Goal: Task Accomplishment & Management: Manage account settings

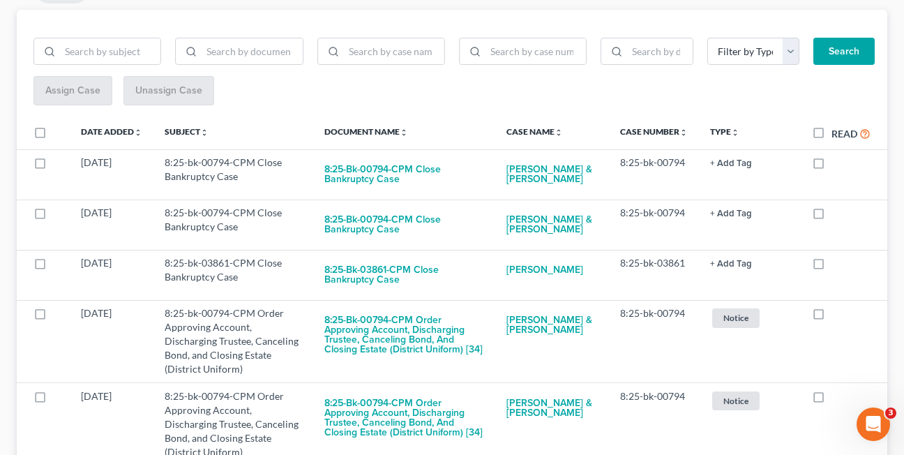
scroll to position [222, 0]
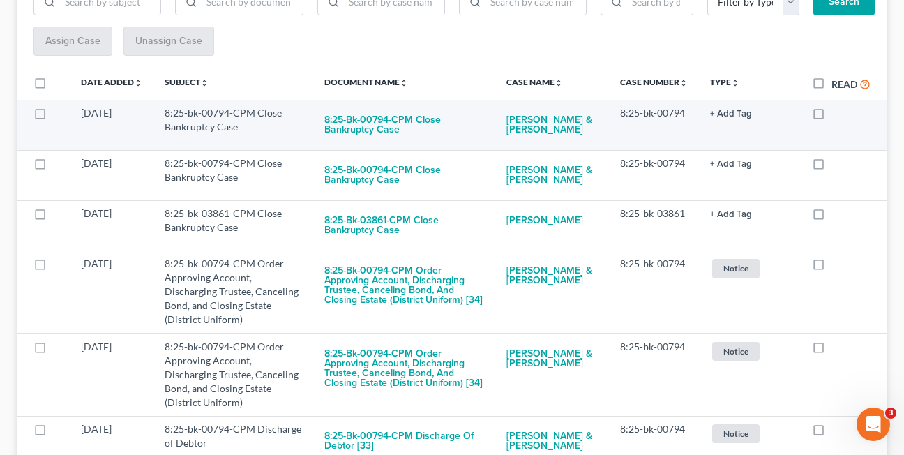
click at [831, 116] on label at bounding box center [831, 116] width 0 height 0
click at [837, 115] on input "checkbox" at bounding box center [841, 110] width 9 height 9
checkbox input "true"
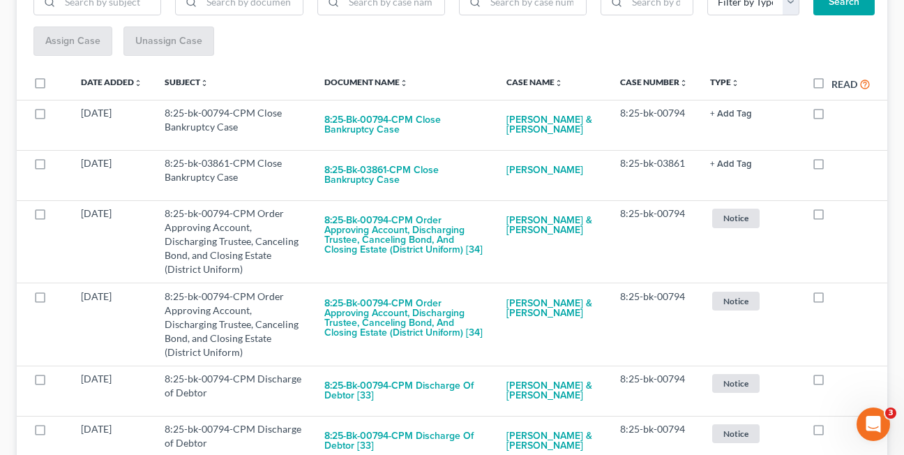
click at [831, 116] on label at bounding box center [831, 116] width 0 height 0
click at [837, 115] on input "checkbox" at bounding box center [841, 110] width 9 height 9
checkbox input "true"
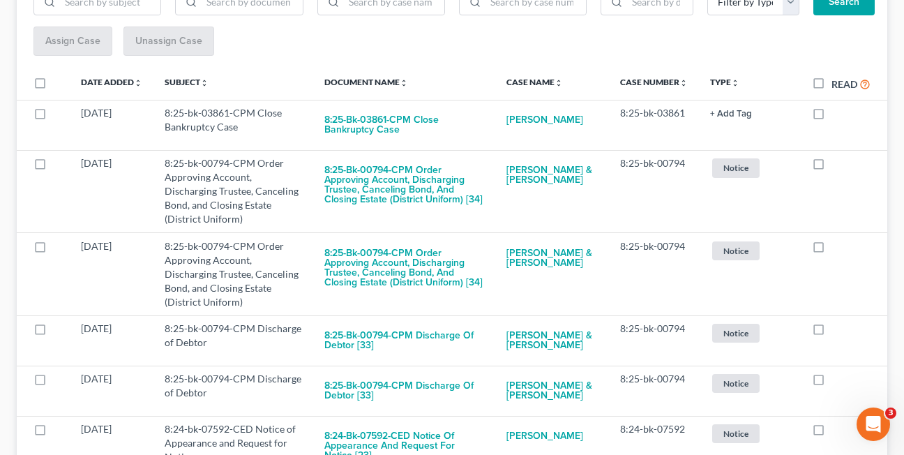
click at [831, 116] on label at bounding box center [831, 116] width 0 height 0
click at [837, 115] on input "checkbox" at bounding box center [841, 110] width 9 height 9
checkbox input "true"
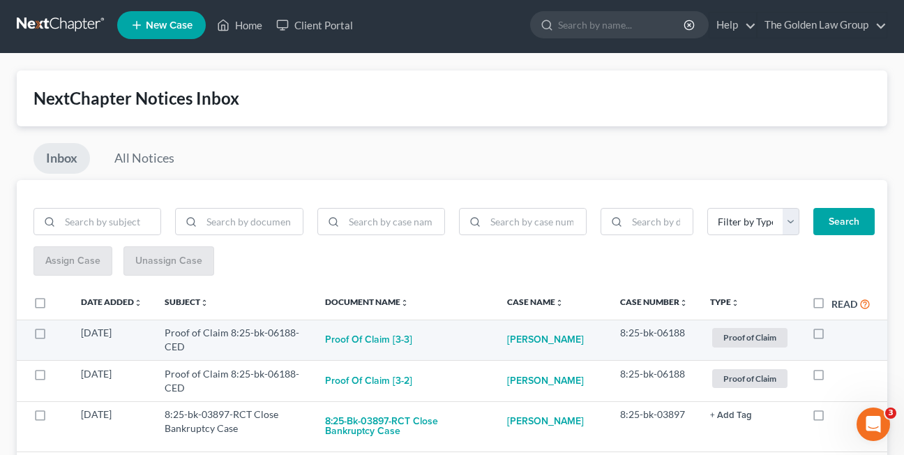
click at [831, 336] on label at bounding box center [831, 336] width 0 height 0
click at [837, 333] on input "checkbox" at bounding box center [841, 330] width 9 height 9
checkbox input "true"
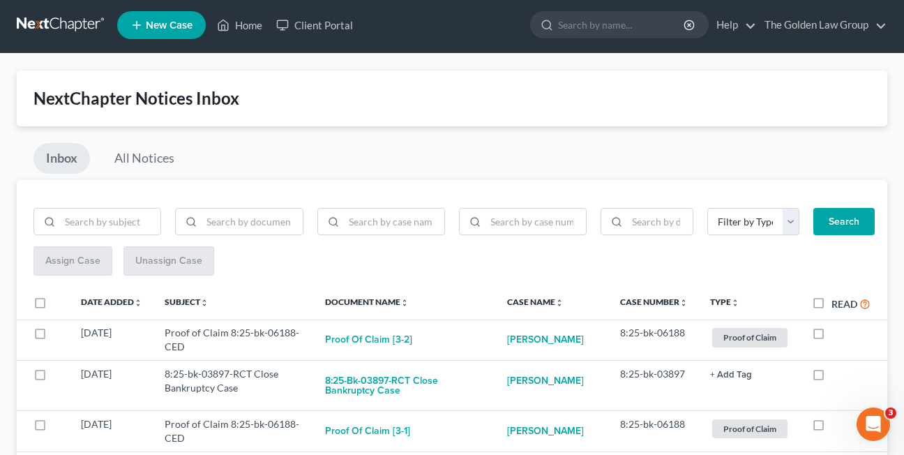
click at [831, 336] on label at bounding box center [831, 336] width 0 height 0
click at [837, 333] on input "checkbox" at bounding box center [841, 330] width 9 height 9
checkbox input "true"
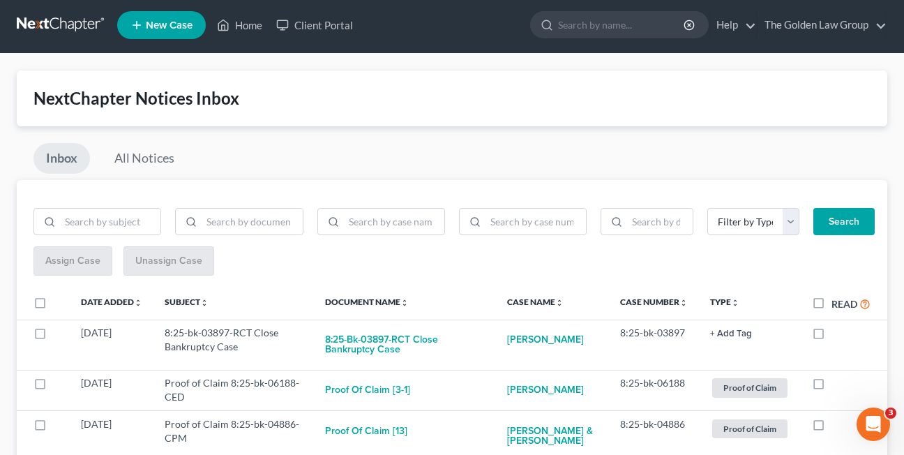
click at [831, 336] on label at bounding box center [831, 336] width 0 height 0
click at [837, 333] on input "checkbox" at bounding box center [841, 330] width 9 height 9
checkbox input "true"
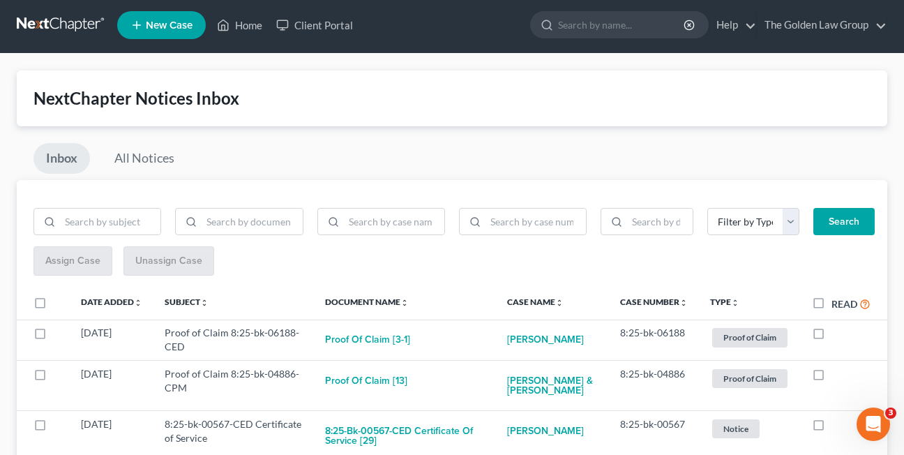
click at [831, 336] on label at bounding box center [831, 336] width 0 height 0
click at [837, 333] on input "checkbox" at bounding box center [841, 330] width 9 height 9
checkbox input "true"
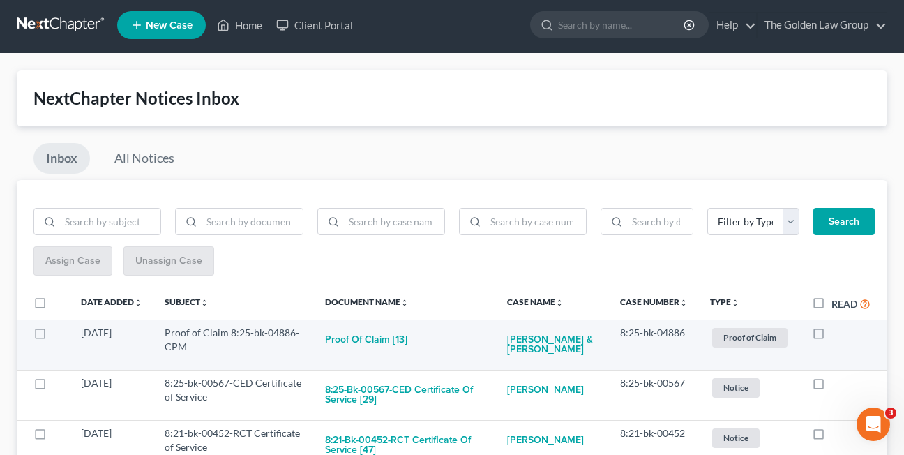
drag, startPoint x: 820, startPoint y: 333, endPoint x: 818, endPoint y: 352, distance: 19.6
click at [831, 336] on label at bounding box center [831, 336] width 0 height 0
click at [837, 333] on input "checkbox" at bounding box center [841, 330] width 9 height 9
checkbox input "true"
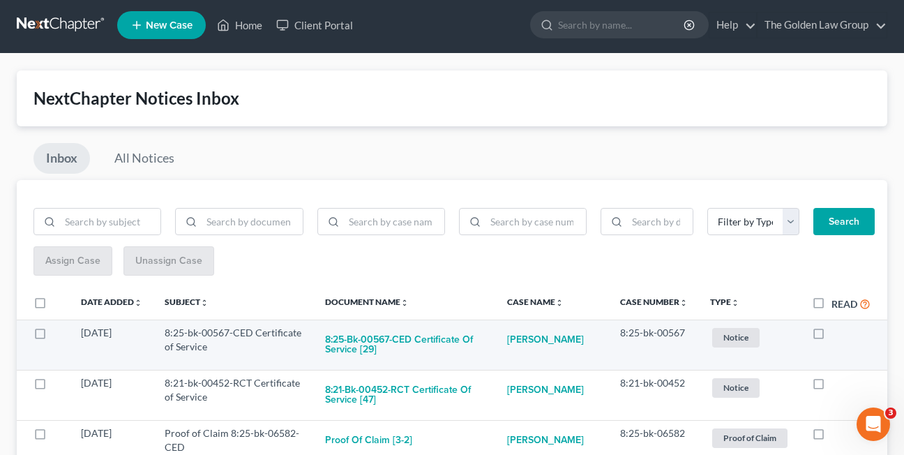
click at [831, 336] on label at bounding box center [831, 336] width 0 height 0
click at [837, 335] on input "checkbox" at bounding box center [841, 330] width 9 height 9
checkbox input "true"
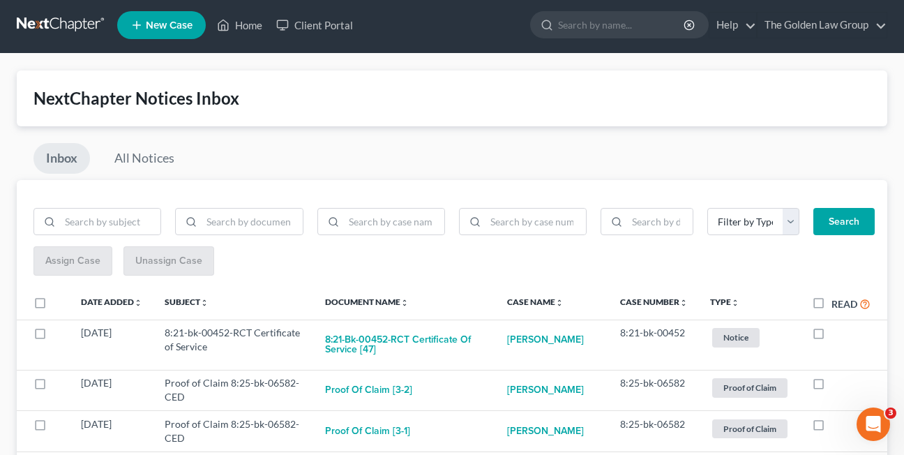
click at [831, 336] on label at bounding box center [831, 336] width 0 height 0
click at [837, 335] on input "checkbox" at bounding box center [841, 330] width 9 height 9
checkbox input "true"
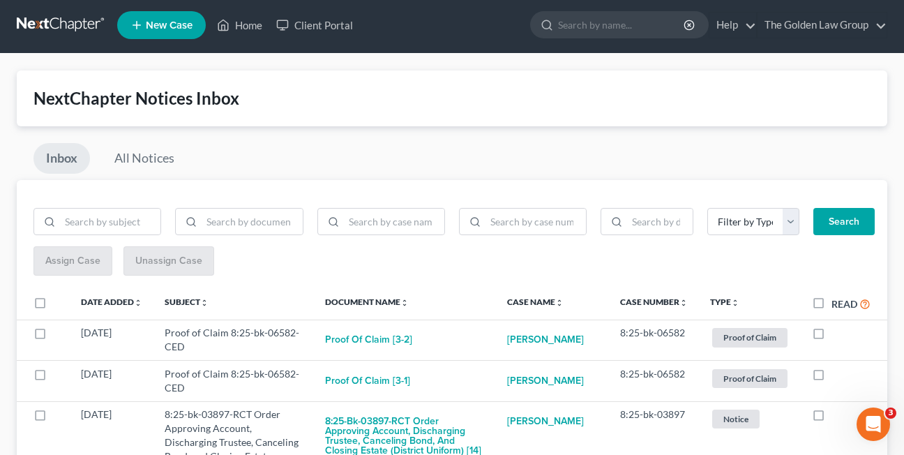
click at [831, 336] on label at bounding box center [831, 336] width 0 height 0
click at [837, 335] on input "checkbox" at bounding box center [841, 330] width 9 height 9
checkbox input "true"
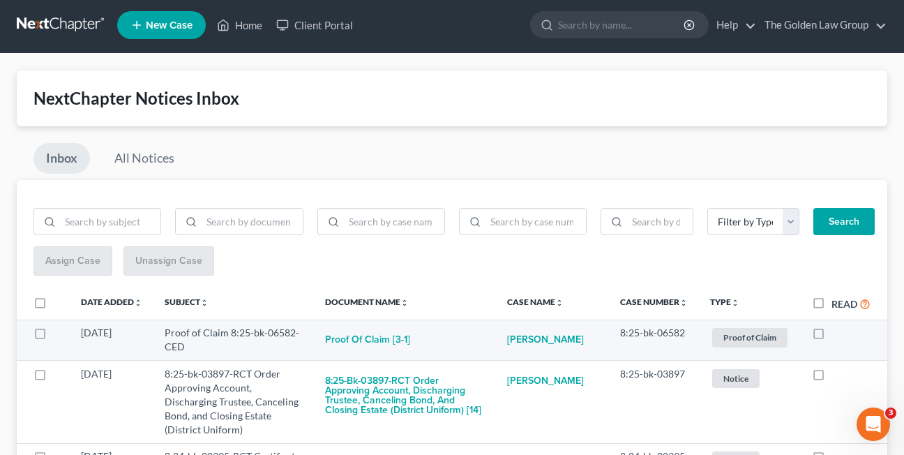
click at [831, 336] on label at bounding box center [831, 336] width 0 height 0
click at [837, 335] on input "checkbox" at bounding box center [841, 330] width 9 height 9
checkbox input "true"
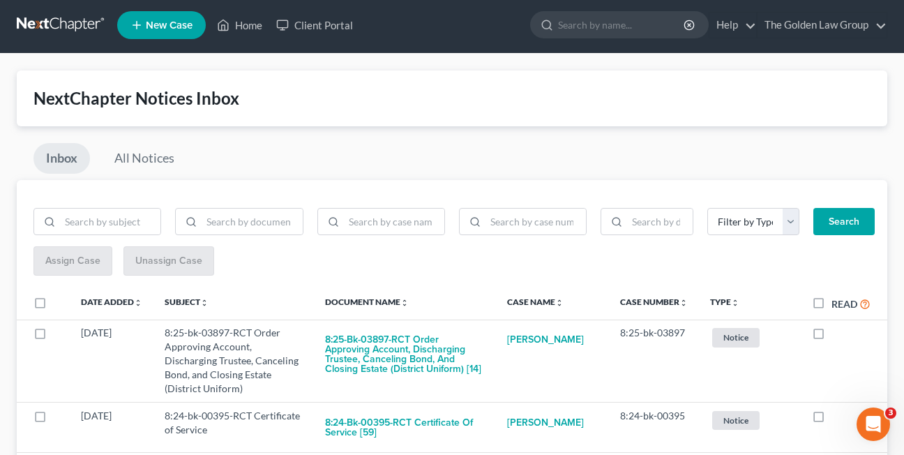
click at [831, 336] on label at bounding box center [831, 336] width 0 height 0
click at [837, 335] on input "checkbox" at bounding box center [841, 330] width 9 height 9
checkbox input "true"
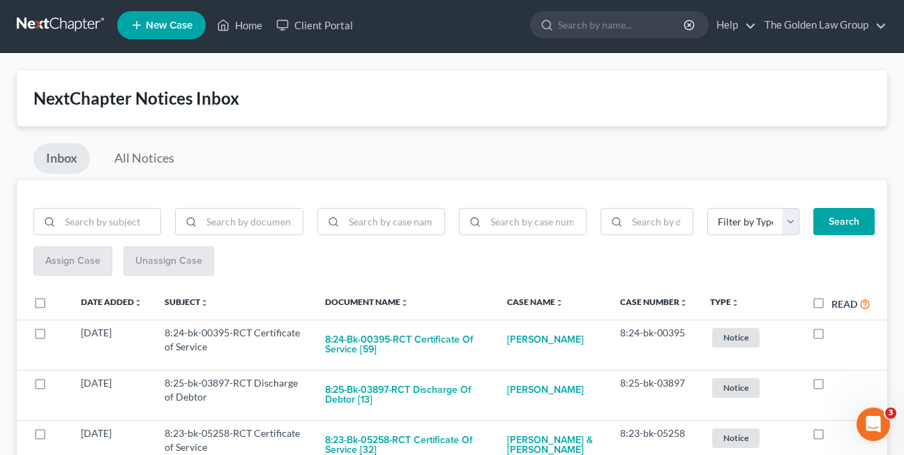
click at [831, 336] on label at bounding box center [831, 336] width 0 height 0
click at [837, 335] on input "checkbox" at bounding box center [841, 330] width 9 height 9
checkbox input "true"
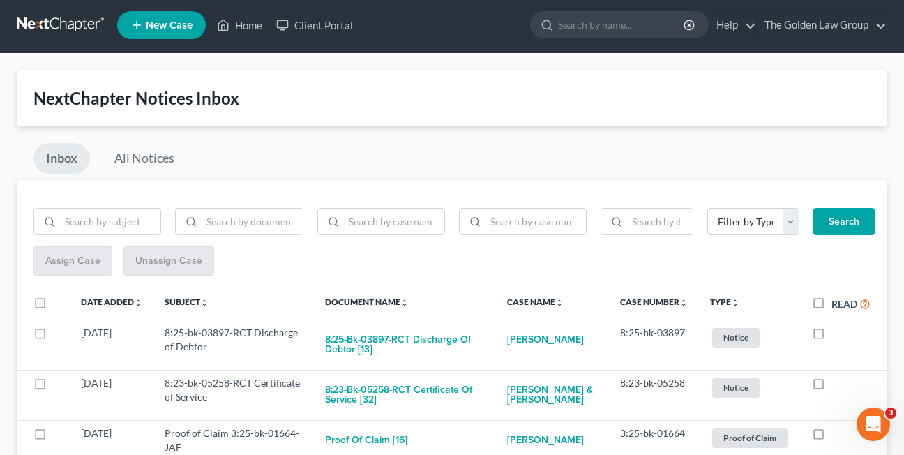
click at [831, 336] on label at bounding box center [831, 336] width 0 height 0
click at [837, 335] on input "checkbox" at bounding box center [841, 330] width 9 height 9
checkbox input "true"
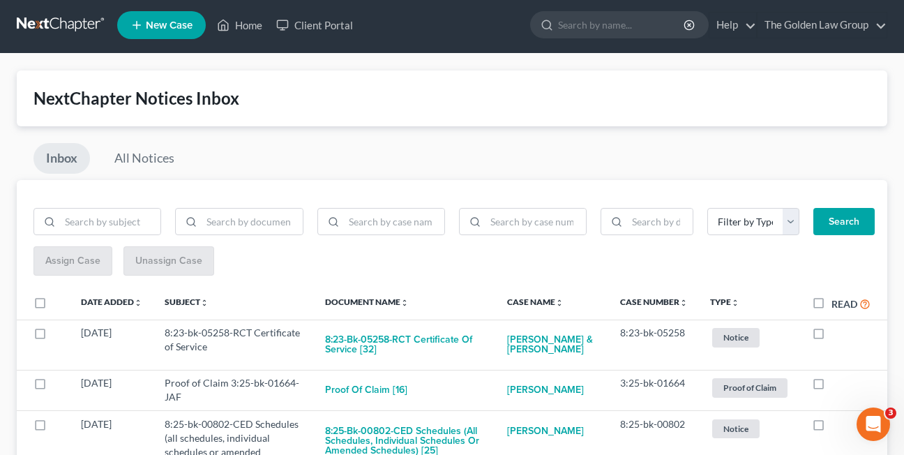
click at [831, 336] on label at bounding box center [831, 336] width 0 height 0
click at [837, 335] on input "checkbox" at bounding box center [841, 330] width 9 height 9
checkbox input "true"
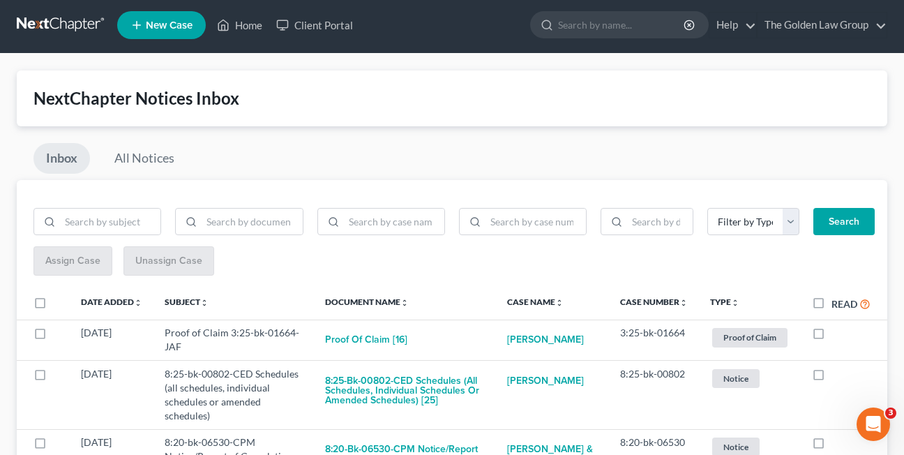
click at [831, 336] on label at bounding box center [831, 336] width 0 height 0
click at [837, 335] on input "checkbox" at bounding box center [841, 330] width 9 height 9
checkbox input "true"
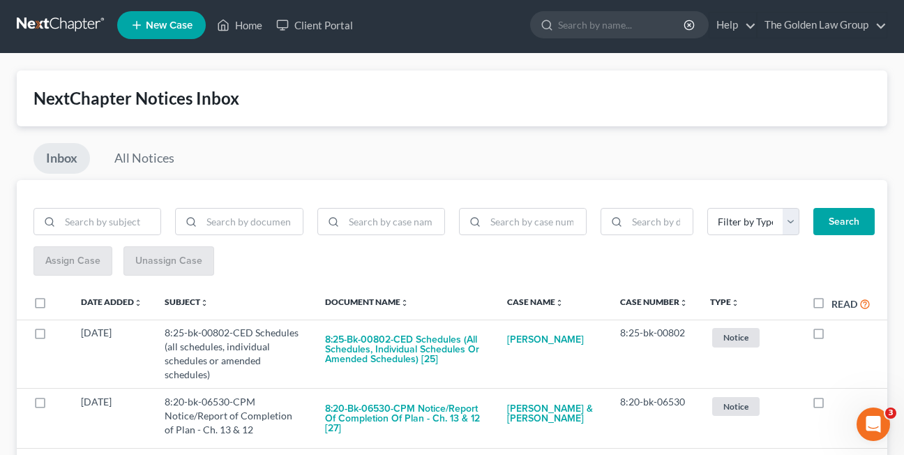
click at [831, 336] on label at bounding box center [831, 336] width 0 height 0
click at [837, 335] on input "checkbox" at bounding box center [841, 330] width 9 height 9
checkbox input "true"
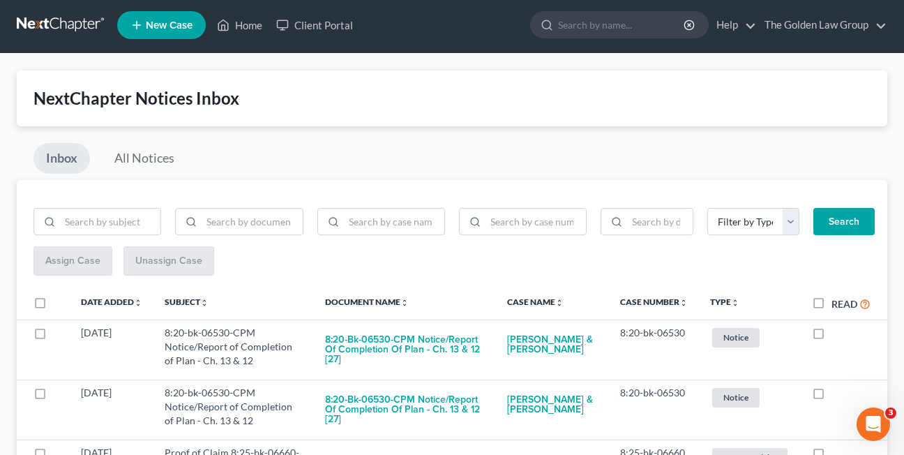
click at [831, 336] on label at bounding box center [831, 336] width 0 height 0
click at [837, 335] on input "checkbox" at bounding box center [841, 330] width 9 height 9
checkbox input "true"
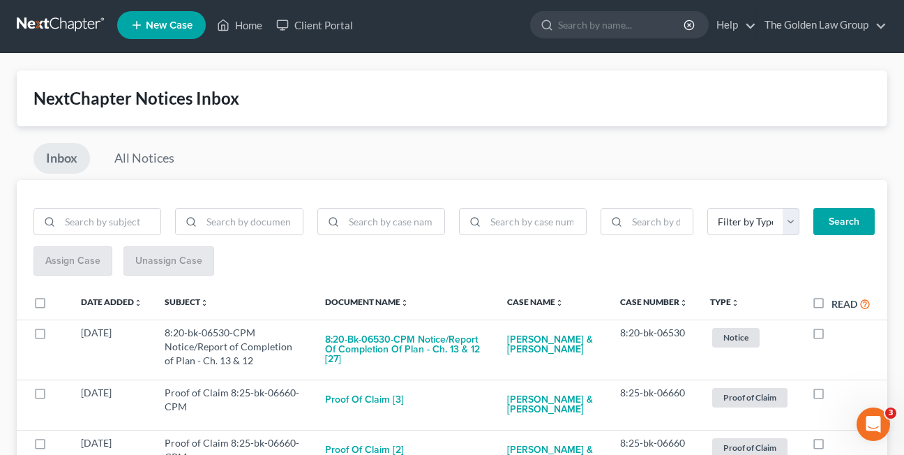
click at [831, 336] on label at bounding box center [831, 336] width 0 height 0
click at [837, 335] on input "checkbox" at bounding box center [841, 330] width 9 height 9
checkbox input "true"
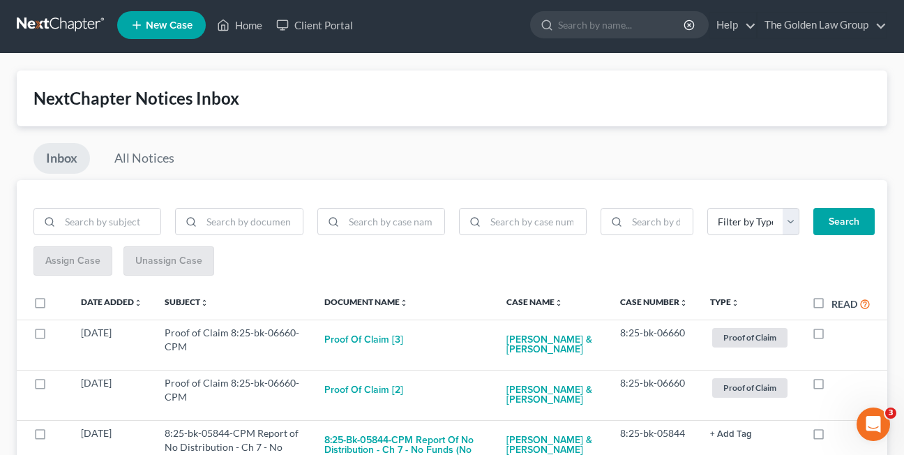
click at [831, 336] on label at bounding box center [831, 336] width 0 height 0
click at [837, 335] on input "checkbox" at bounding box center [841, 330] width 9 height 9
checkbox input "true"
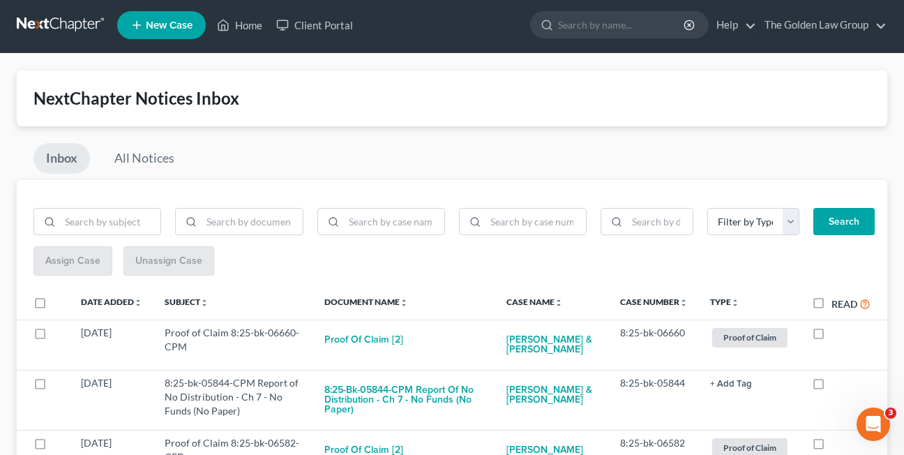
click at [831, 336] on label at bounding box center [831, 336] width 0 height 0
click at [837, 335] on input "checkbox" at bounding box center [841, 330] width 9 height 9
checkbox input "true"
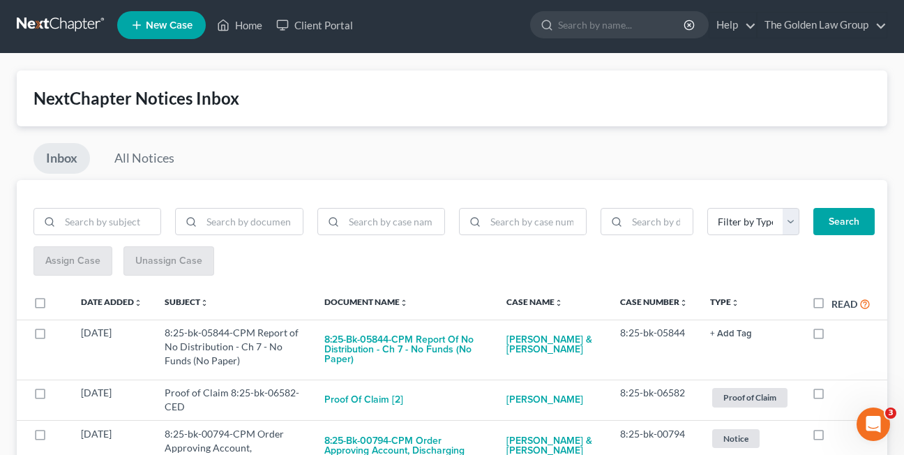
click at [831, 336] on label at bounding box center [831, 336] width 0 height 0
click at [837, 335] on input "checkbox" at bounding box center [841, 330] width 9 height 9
checkbox input "true"
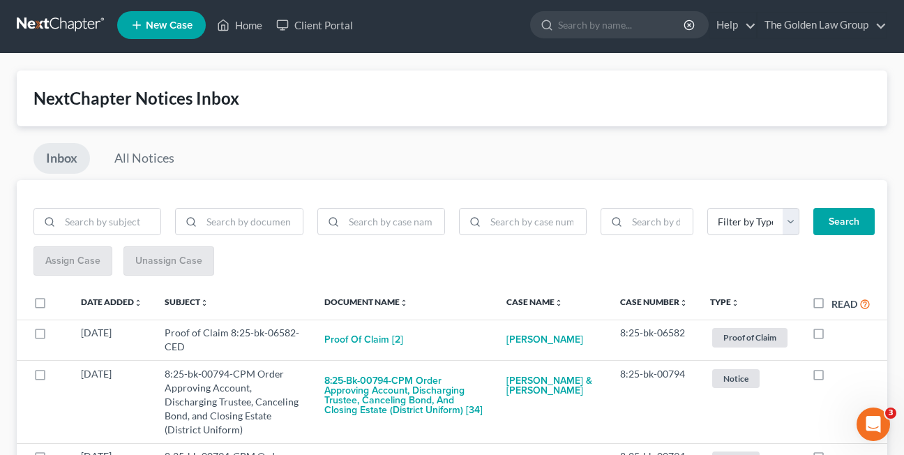
click at [831, 336] on label at bounding box center [831, 336] width 0 height 0
click at [837, 335] on input "checkbox" at bounding box center [841, 330] width 9 height 9
checkbox input "true"
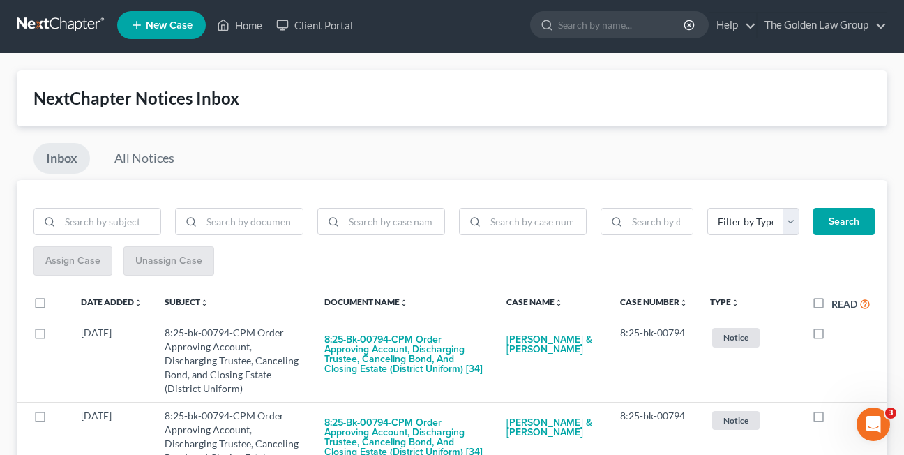
click at [831, 336] on label at bounding box center [831, 336] width 0 height 0
click at [837, 335] on input "checkbox" at bounding box center [841, 330] width 9 height 9
checkbox input "true"
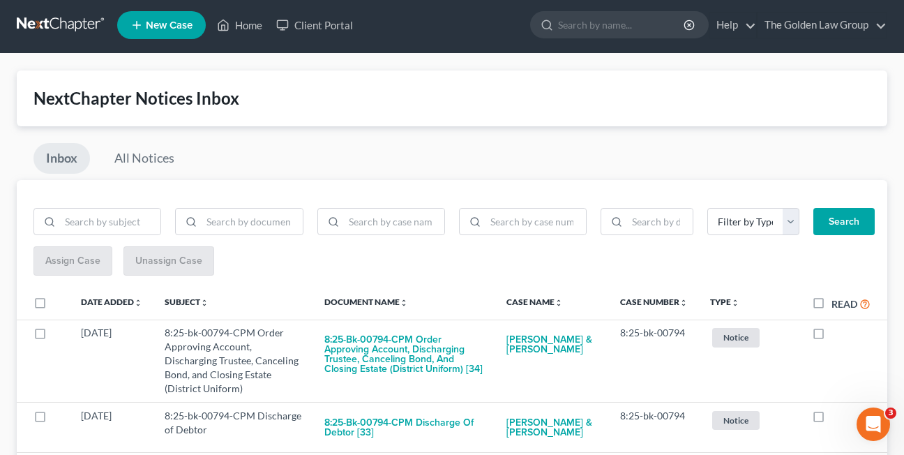
click at [831, 336] on label at bounding box center [831, 336] width 0 height 0
click at [837, 335] on input "checkbox" at bounding box center [841, 330] width 9 height 9
checkbox input "true"
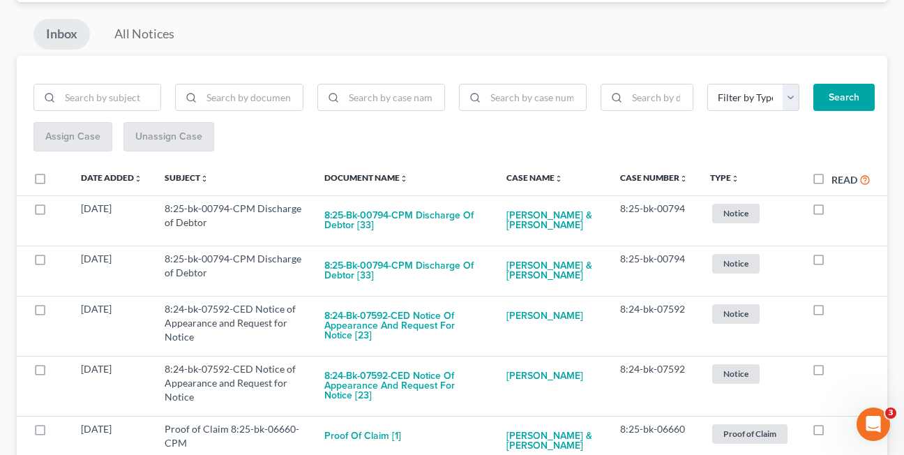
scroll to position [161, 0]
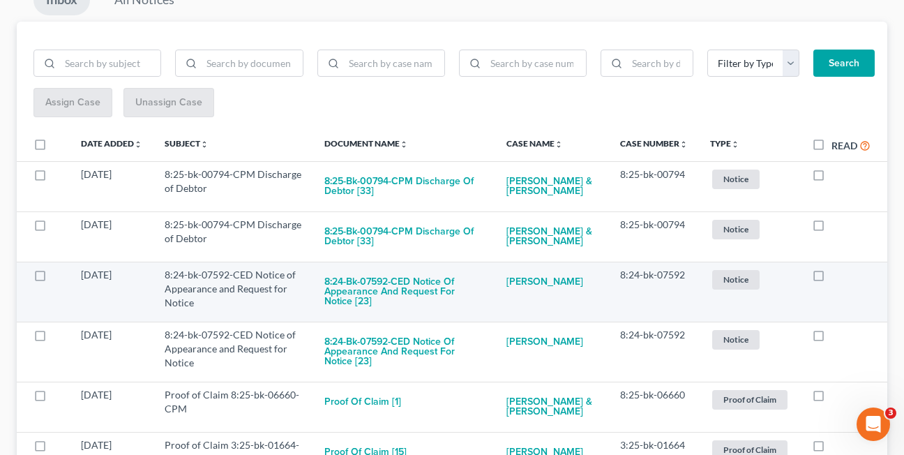
click at [831, 278] on label at bounding box center [831, 278] width 0 height 0
click at [837, 277] on input "checkbox" at bounding box center [841, 272] width 9 height 9
checkbox input "true"
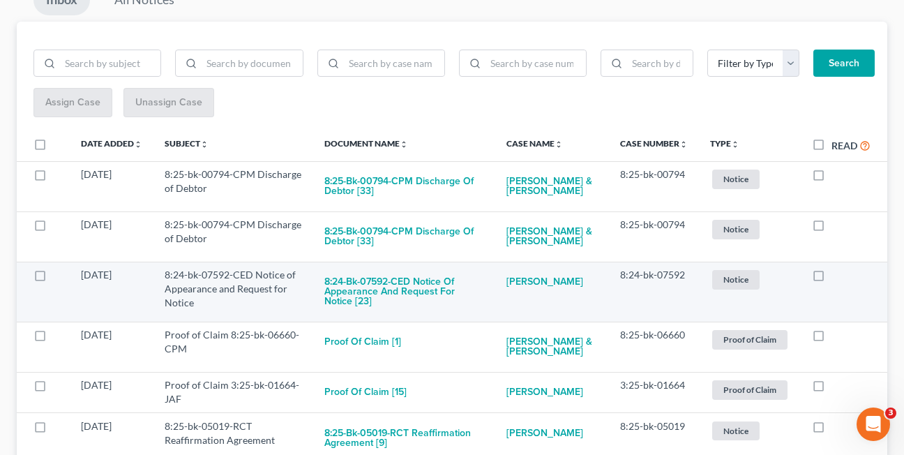
click at [831, 278] on label at bounding box center [831, 278] width 0 height 0
click at [837, 275] on input "checkbox" at bounding box center [841, 272] width 9 height 9
checkbox input "true"
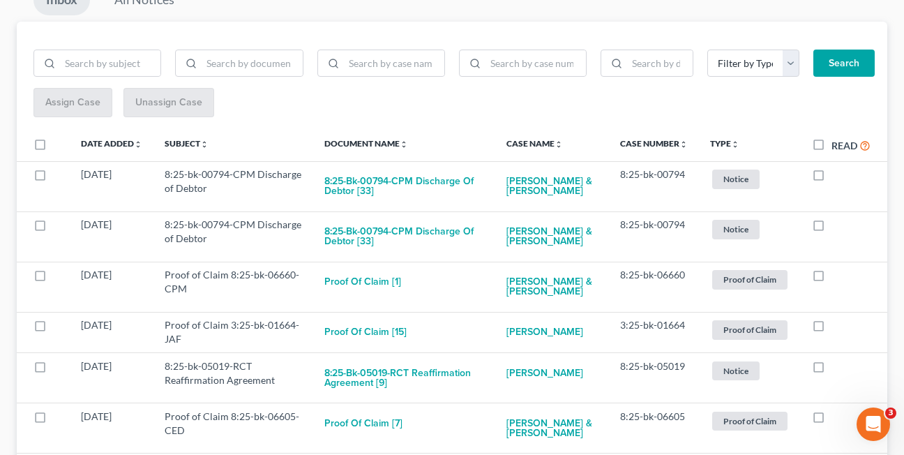
click at [831, 278] on label at bounding box center [831, 278] width 0 height 0
click at [837, 275] on input "checkbox" at bounding box center [841, 272] width 9 height 9
checkbox input "true"
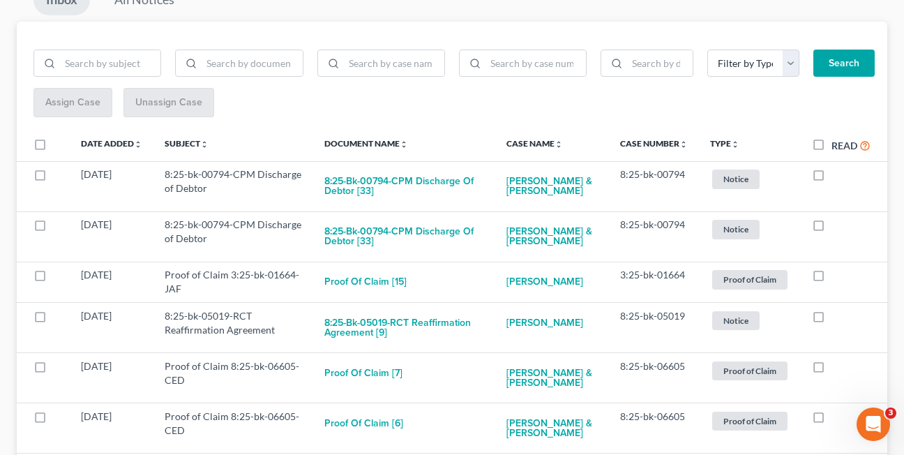
click at [831, 278] on label at bounding box center [831, 278] width 0 height 0
click at [837, 275] on input "checkbox" at bounding box center [841, 272] width 9 height 9
checkbox input "true"
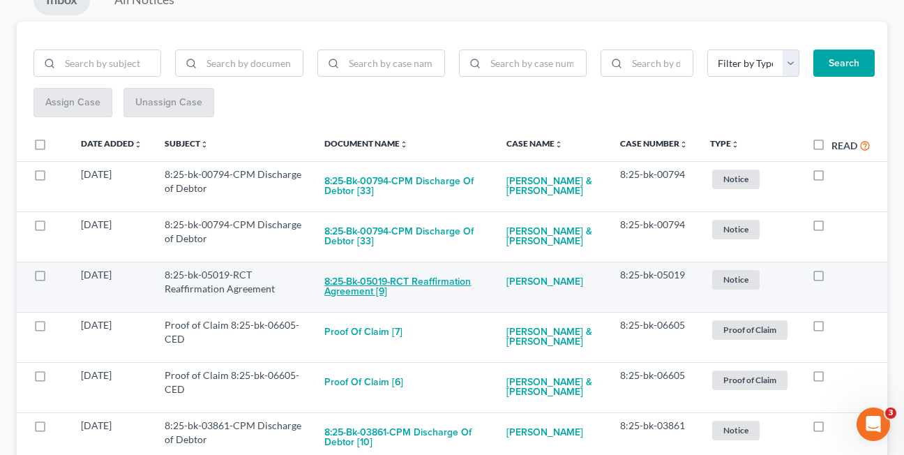
click at [358, 295] on button "8:25-bk-05019-RCT Reaffirmation Agreement [9]" at bounding box center [404, 287] width 160 height 38
checkbox input "true"
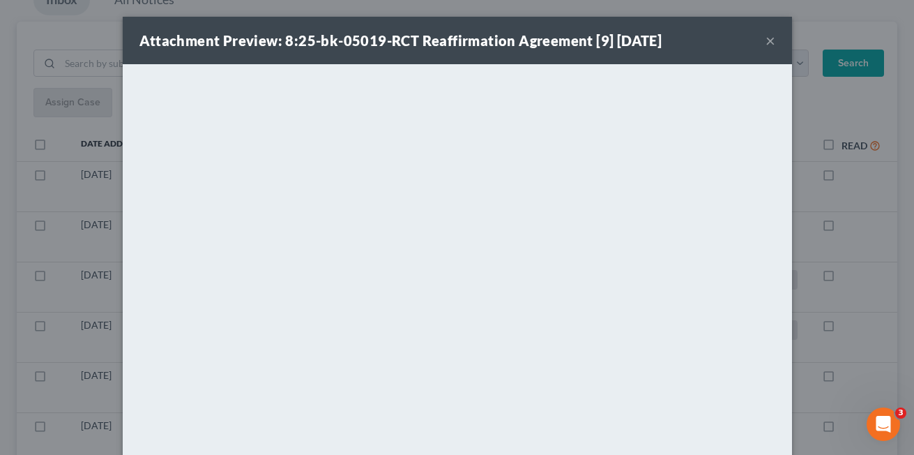
click at [765, 44] on button "×" at bounding box center [770, 40] width 10 height 17
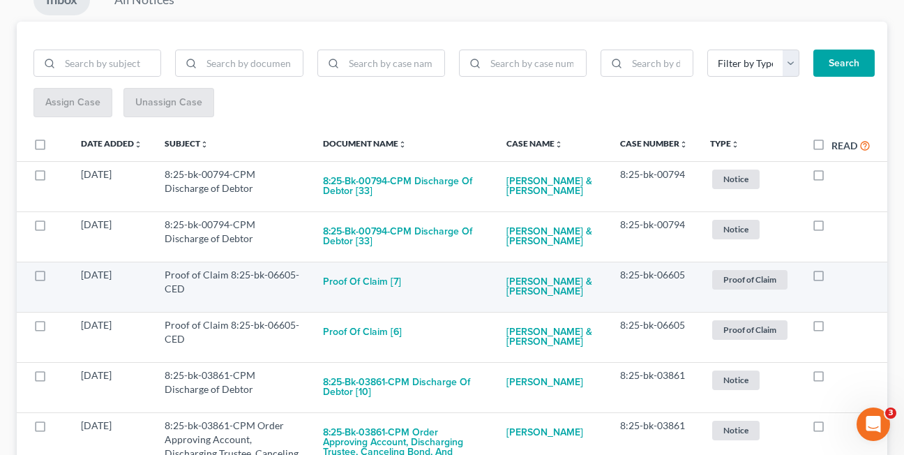
click at [831, 278] on label at bounding box center [831, 278] width 0 height 0
click at [837, 277] on input "checkbox" at bounding box center [841, 272] width 9 height 9
checkbox input "true"
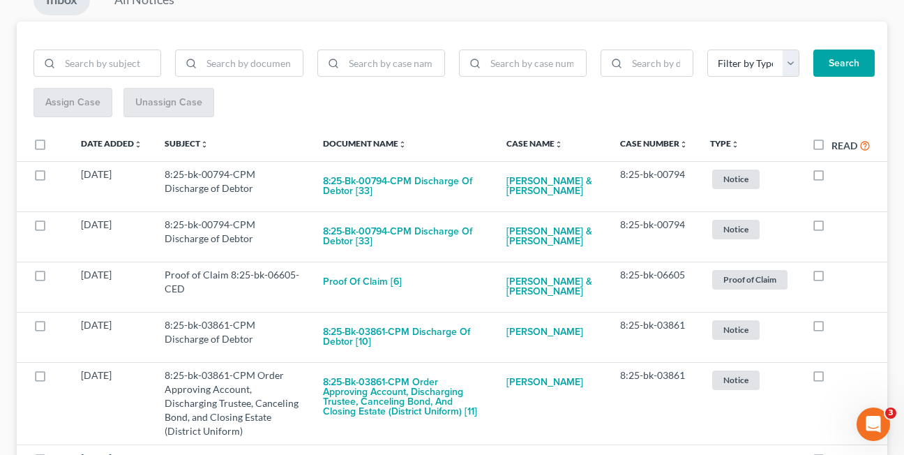
click at [831, 278] on label at bounding box center [831, 278] width 0 height 0
click at [837, 277] on input "checkbox" at bounding box center [841, 272] width 9 height 9
checkbox input "true"
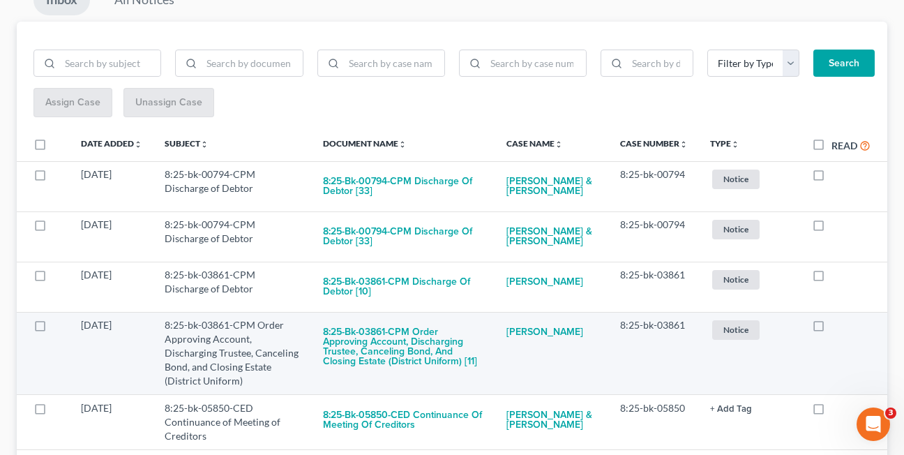
click at [831, 328] on label at bounding box center [831, 328] width 0 height 0
click at [837, 327] on input "checkbox" at bounding box center [841, 322] width 9 height 9
checkbox input "true"
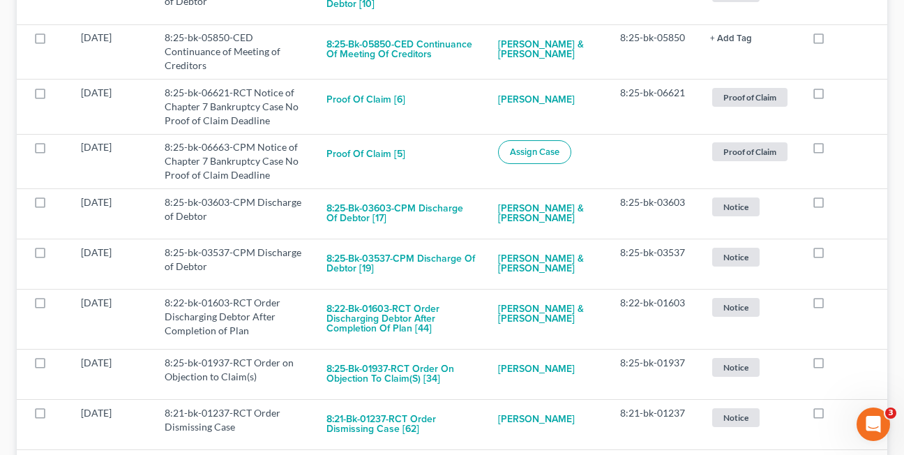
scroll to position [563, 0]
